Goal: Check status

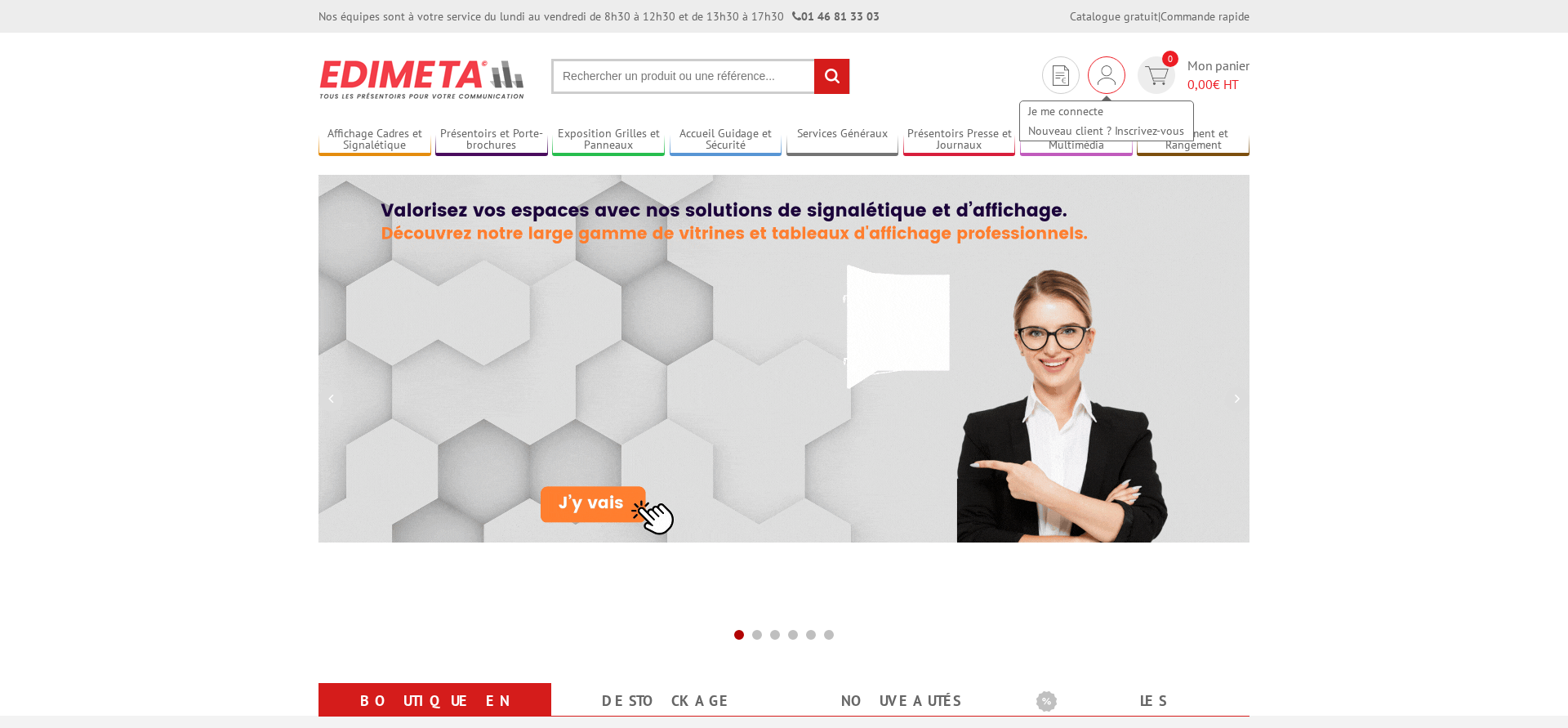
click at [1102, 76] on img at bounding box center [1107, 75] width 18 height 20
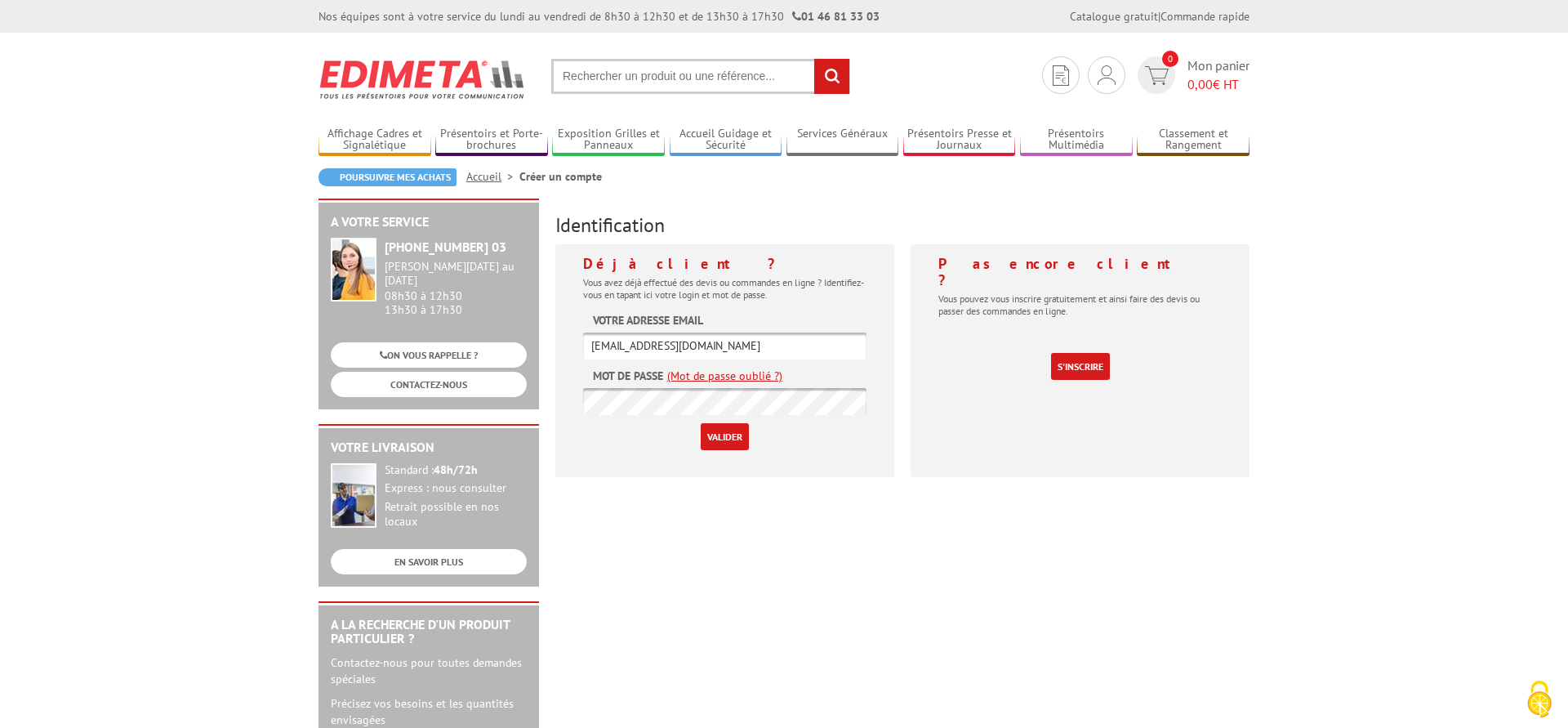
click at [713, 436] on input "Valider" at bounding box center [725, 437] width 48 height 27
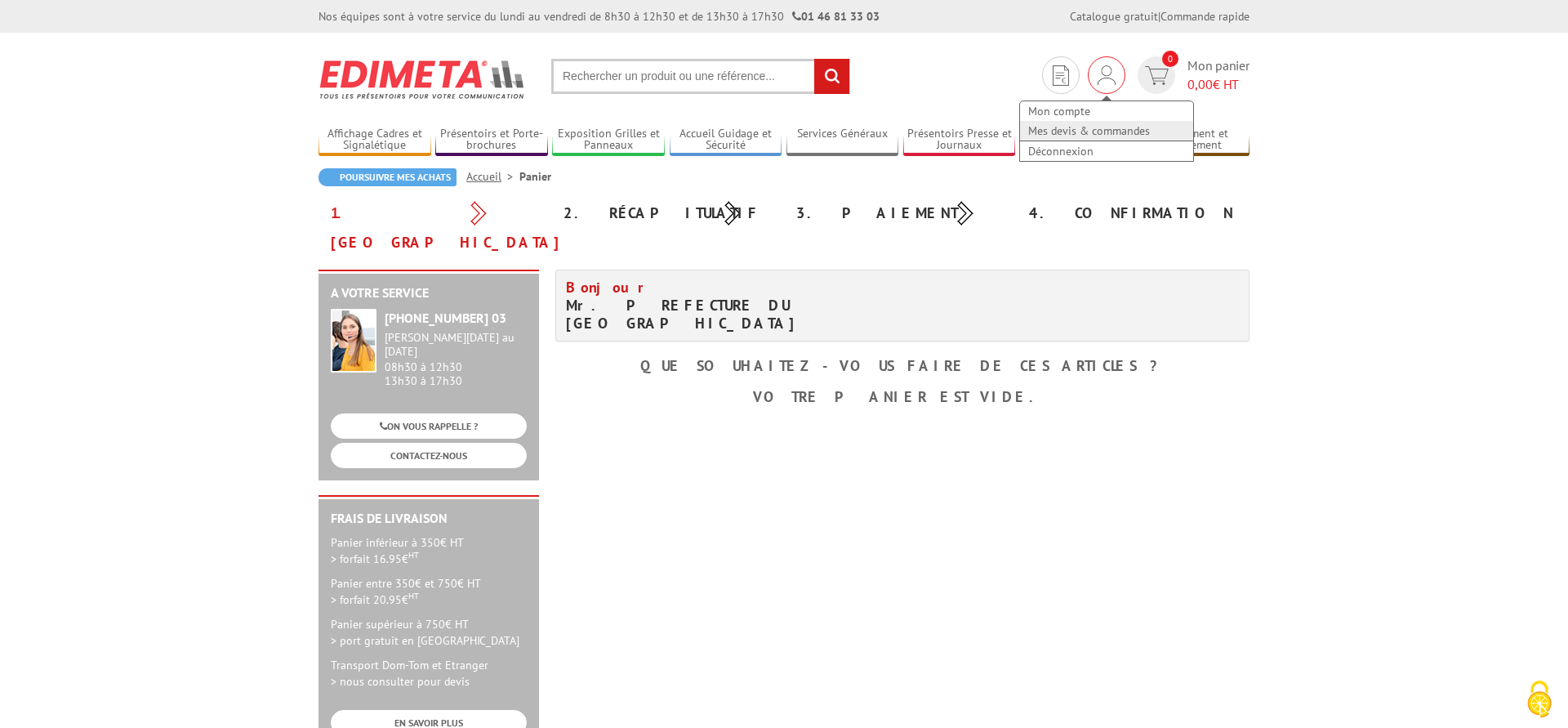
click at [1068, 130] on link "Mes devis & commandes" at bounding box center [1107, 131] width 173 height 20
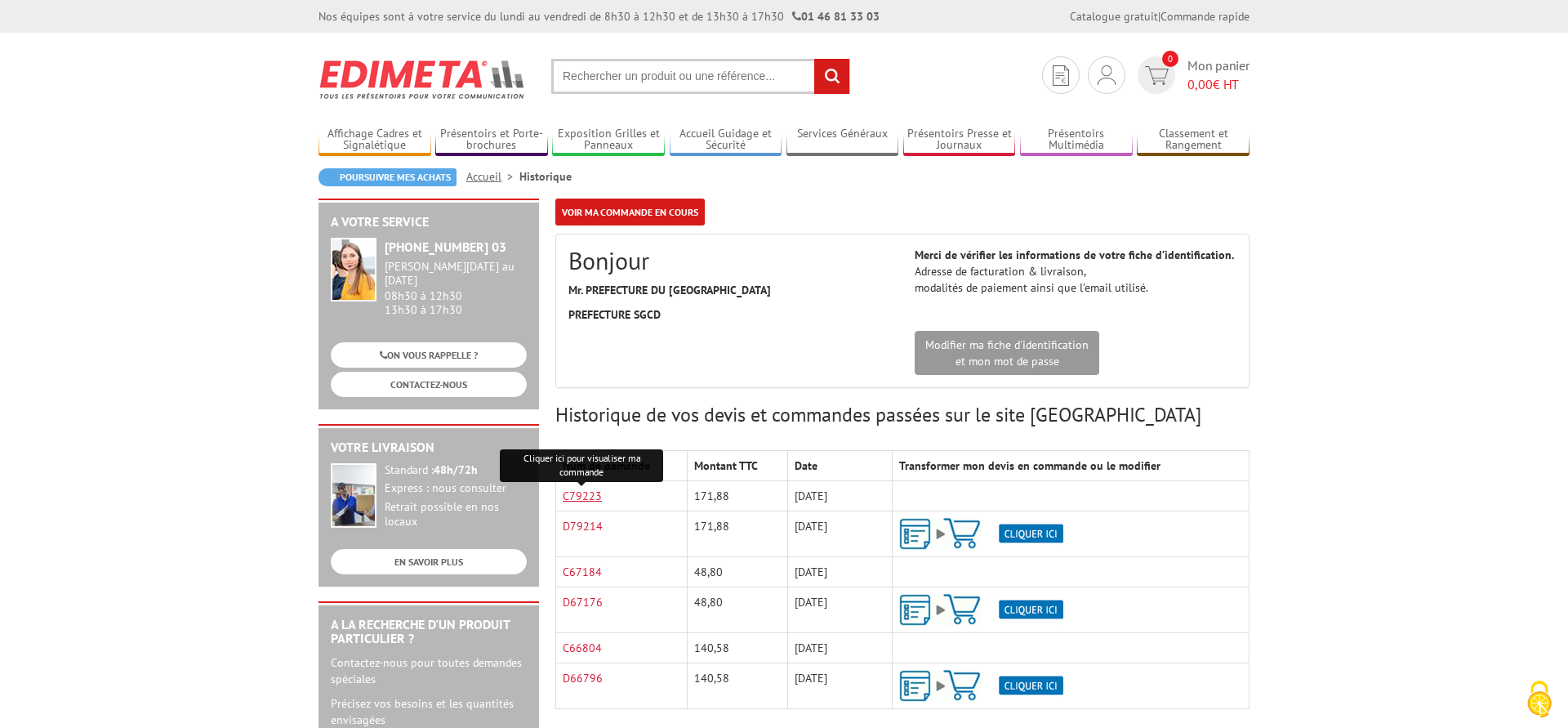
click at [582, 496] on link "C79223" at bounding box center [582, 495] width 39 height 15
click at [574, 493] on link "C79223" at bounding box center [582, 495] width 39 height 15
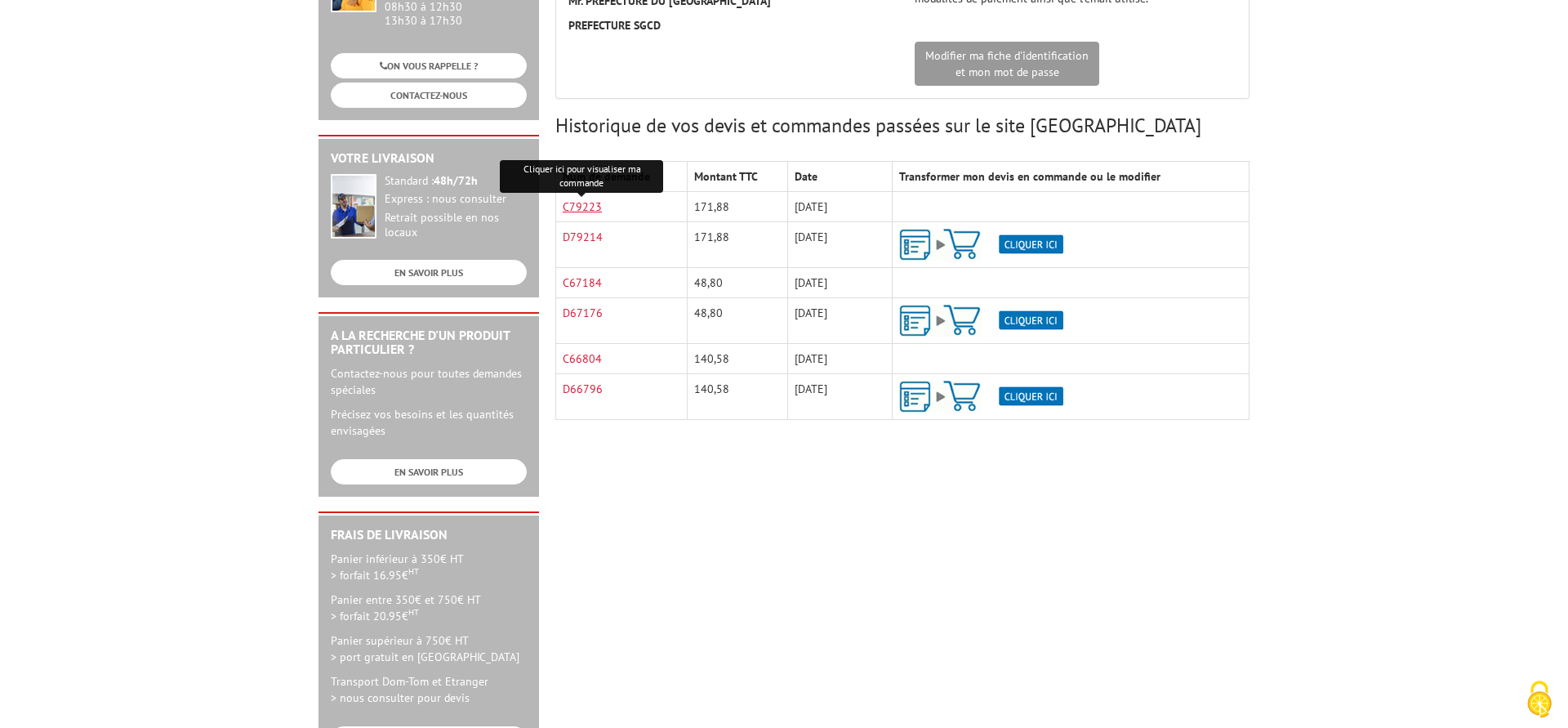
scroll to position [389, 0]
